Goal: Task Accomplishment & Management: Complete application form

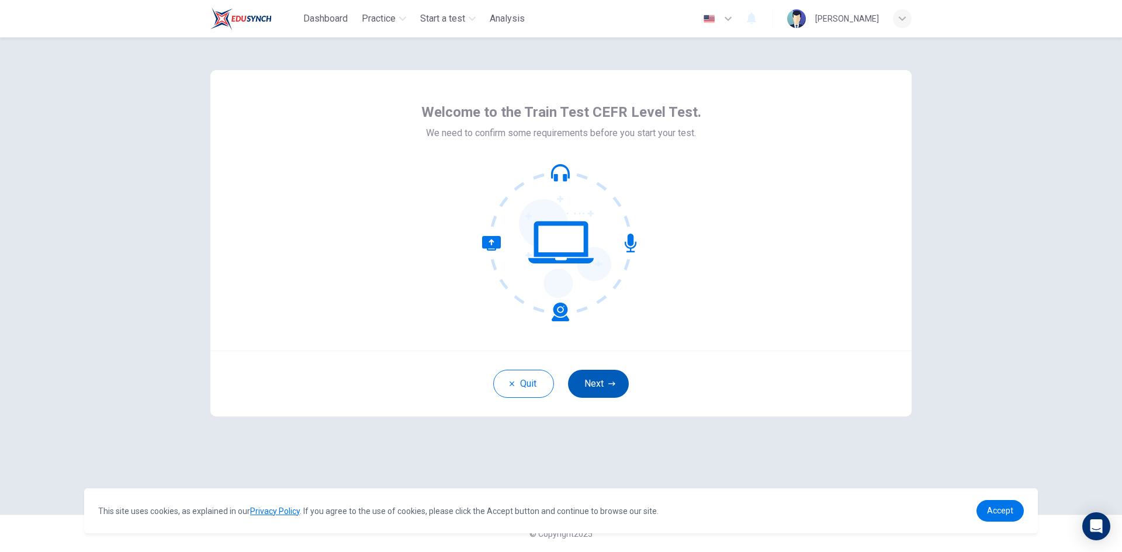
click at [613, 389] on button "Next" at bounding box center [598, 384] width 61 height 28
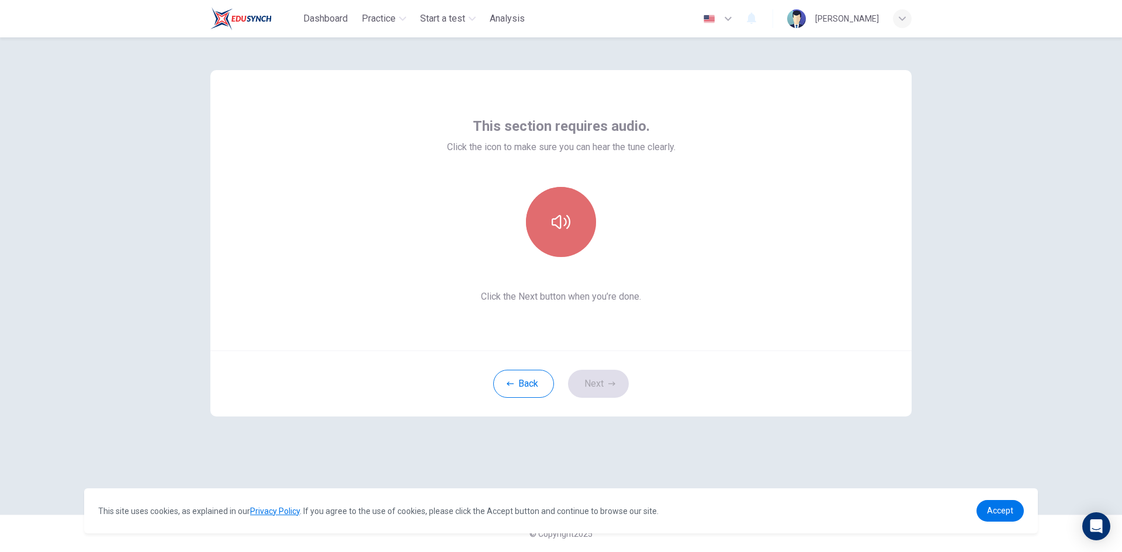
click at [563, 227] on icon "button" at bounding box center [561, 222] width 19 height 19
click at [602, 382] on button "Next" at bounding box center [598, 384] width 61 height 28
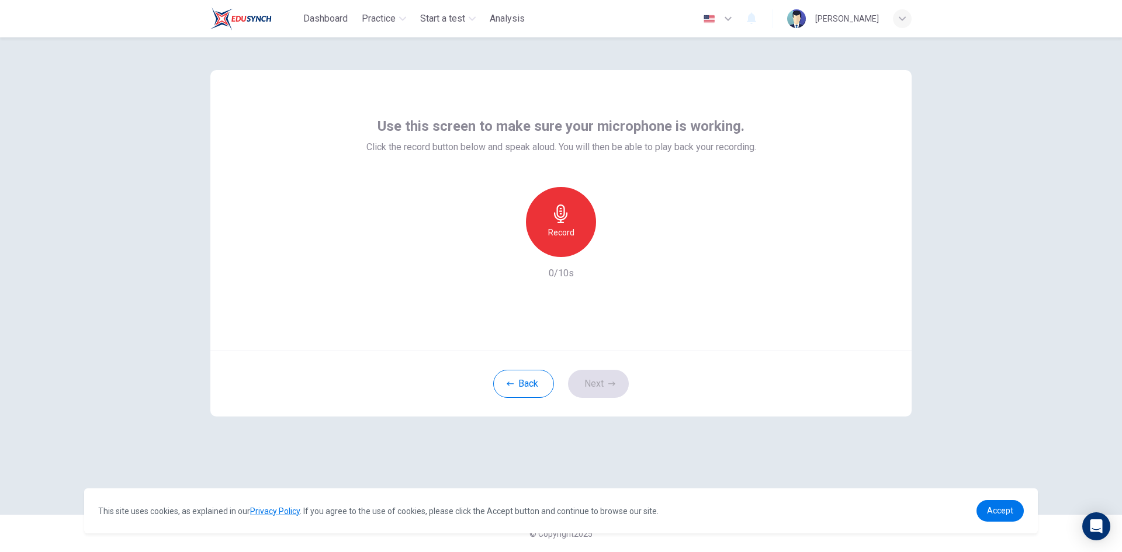
click at [574, 227] on div "Record" at bounding box center [561, 222] width 70 height 70
click at [561, 224] on div "Stop" at bounding box center [561, 222] width 70 height 70
click at [619, 249] on icon "button" at bounding box center [615, 248] width 12 height 12
click at [501, 251] on div "button" at bounding box center [507, 247] width 19 height 19
click at [562, 221] on icon "button" at bounding box center [561, 213] width 19 height 19
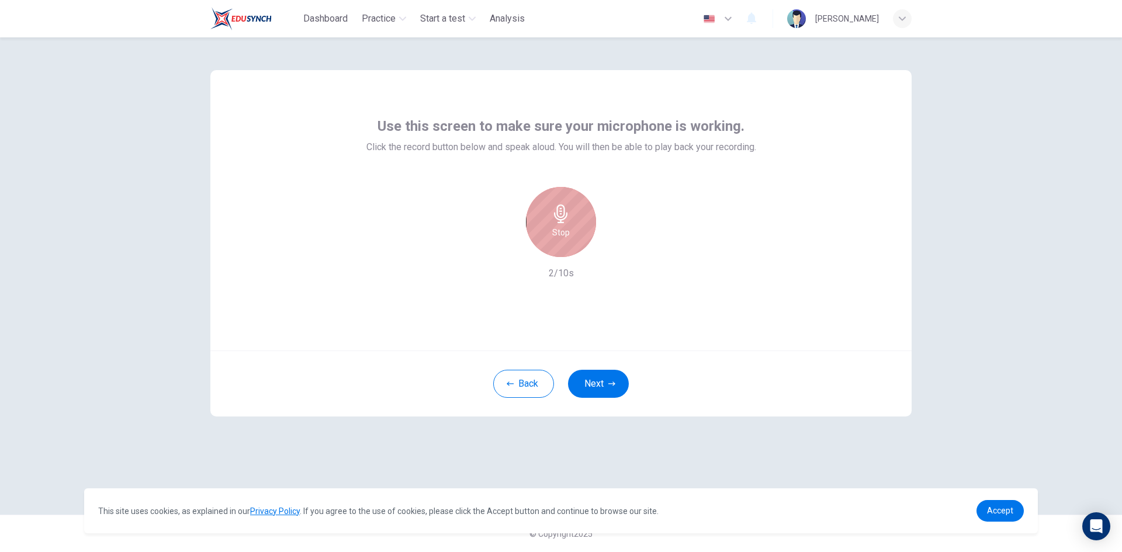
click at [565, 224] on div "Stop" at bounding box center [561, 222] width 70 height 70
click at [619, 248] on icon "button" at bounding box center [615, 248] width 12 height 12
click at [1001, 513] on span "Accept" at bounding box center [1000, 510] width 26 height 9
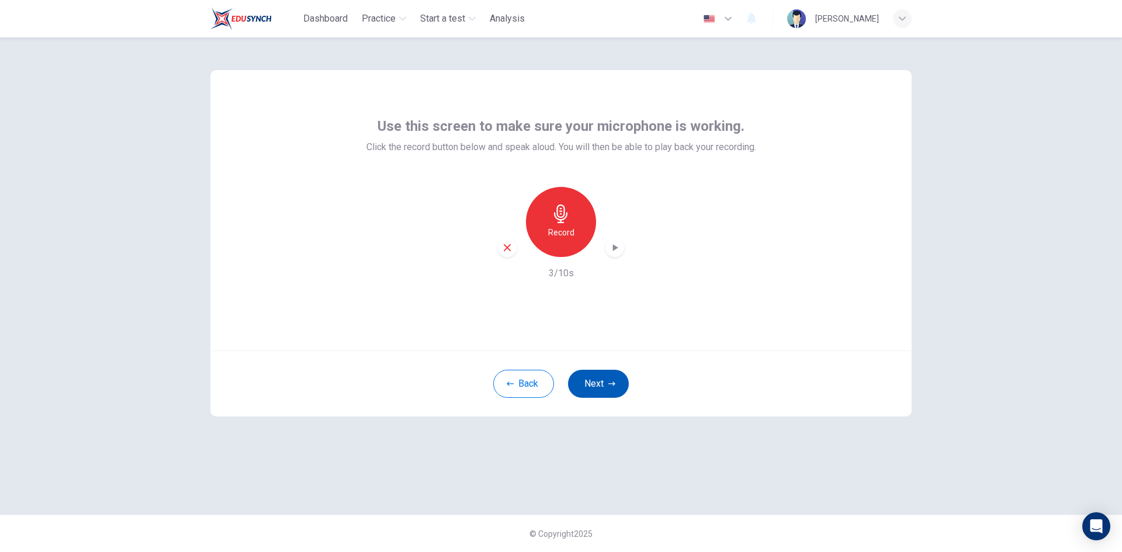
click at [620, 384] on button "Next" at bounding box center [598, 384] width 61 height 28
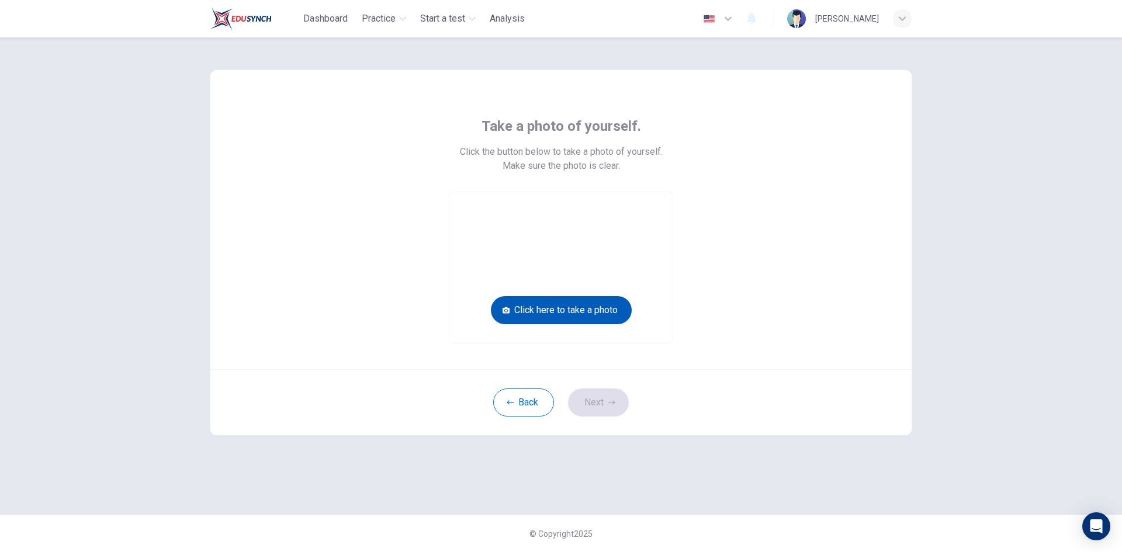
click at [573, 314] on button "Click here to take a photo" at bounding box center [561, 310] width 141 height 28
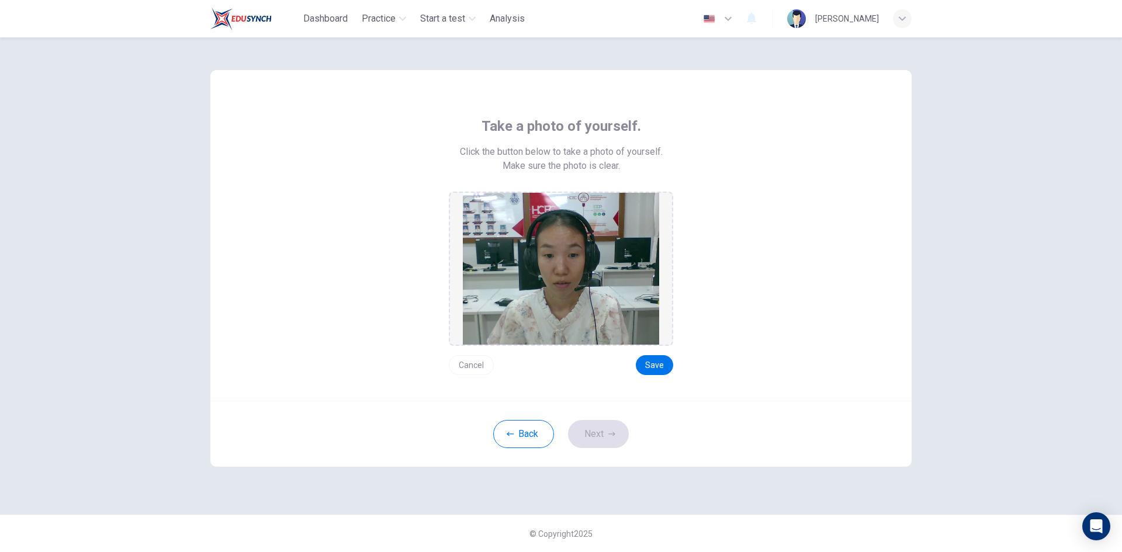
click at [461, 366] on button "Cancel" at bounding box center [471, 365] width 45 height 20
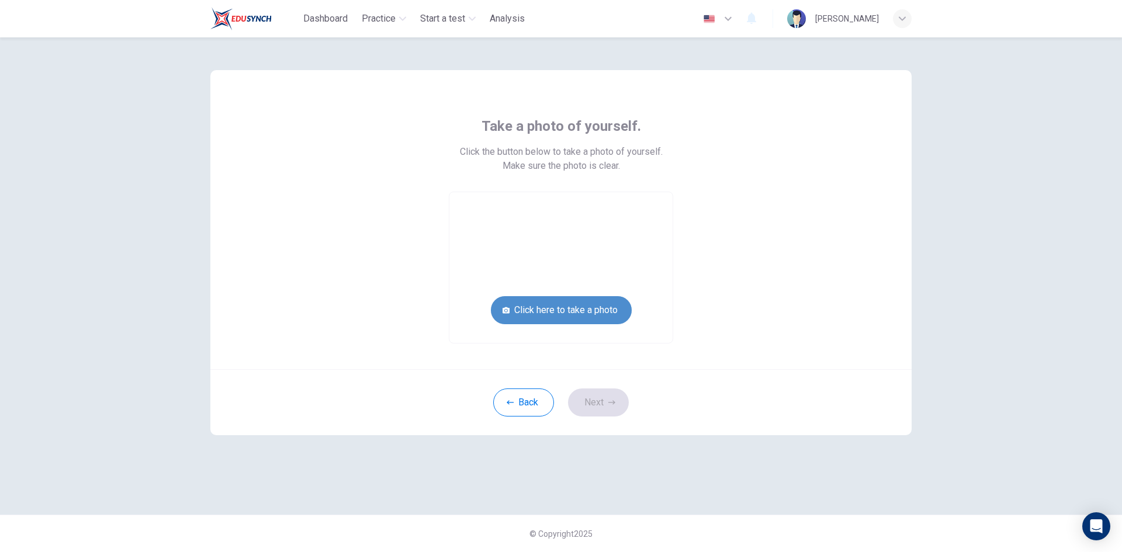
click at [575, 310] on button "Click here to take a photo" at bounding box center [561, 310] width 141 height 28
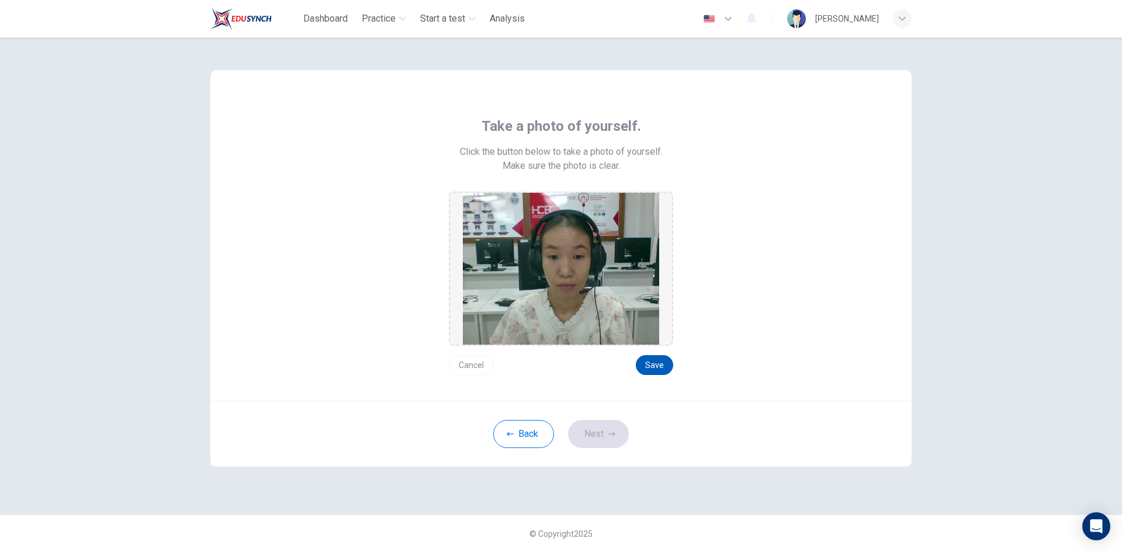
click at [658, 368] on button "Save" at bounding box center [654, 365] width 37 height 20
click at [612, 431] on icon "button" at bounding box center [611, 434] width 7 height 7
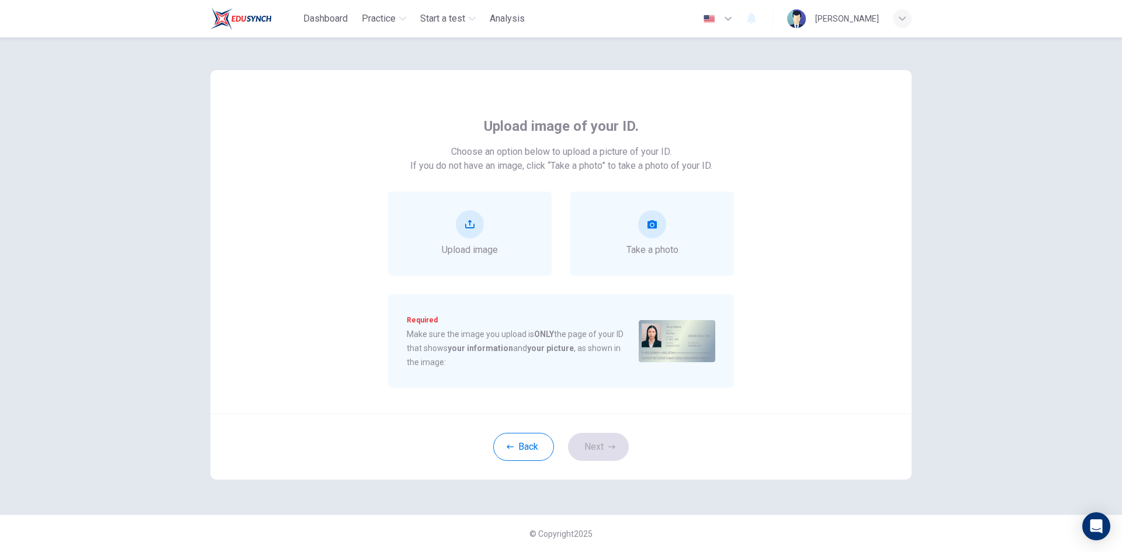
click at [900, 19] on icon "button" at bounding box center [902, 18] width 7 height 7
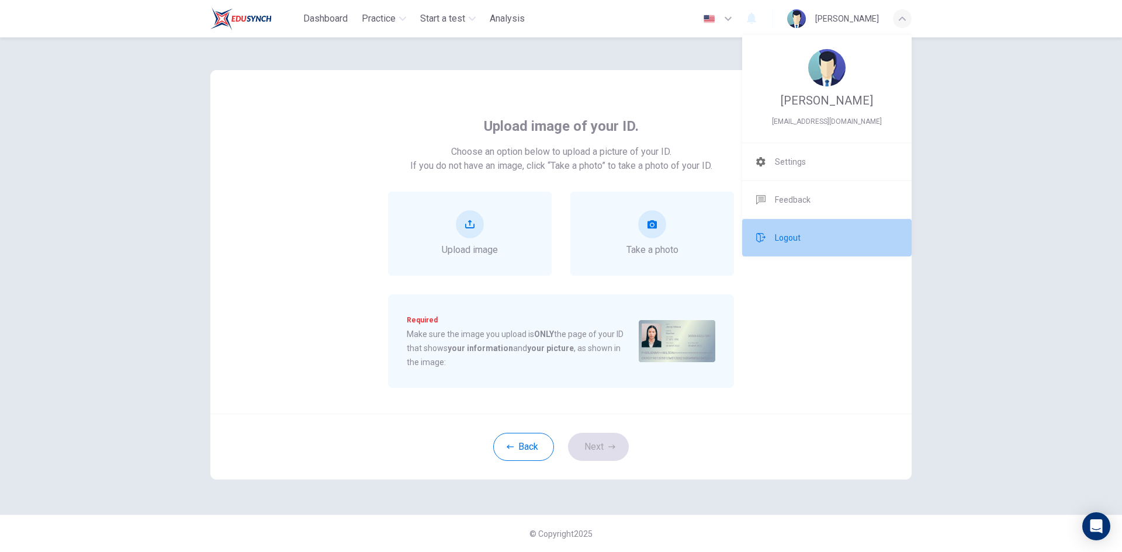
click at [792, 236] on span "Logout" at bounding box center [788, 238] width 26 height 14
